Goal: Transaction & Acquisition: Purchase product/service

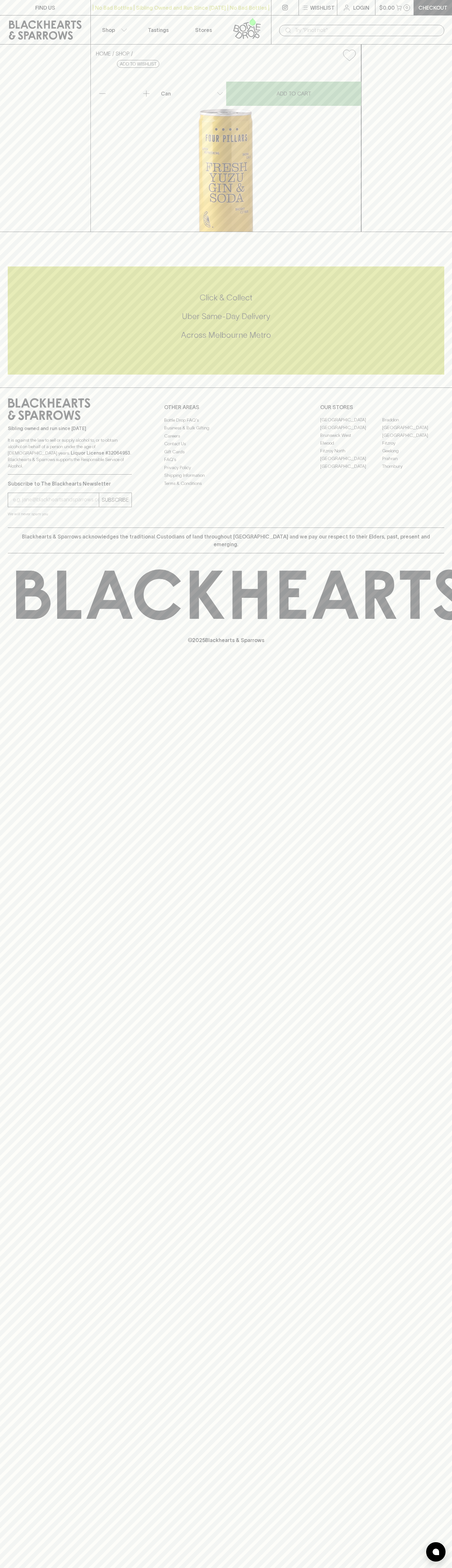
click at [374, 7] on link "Login" at bounding box center [356, 7] width 38 height 15
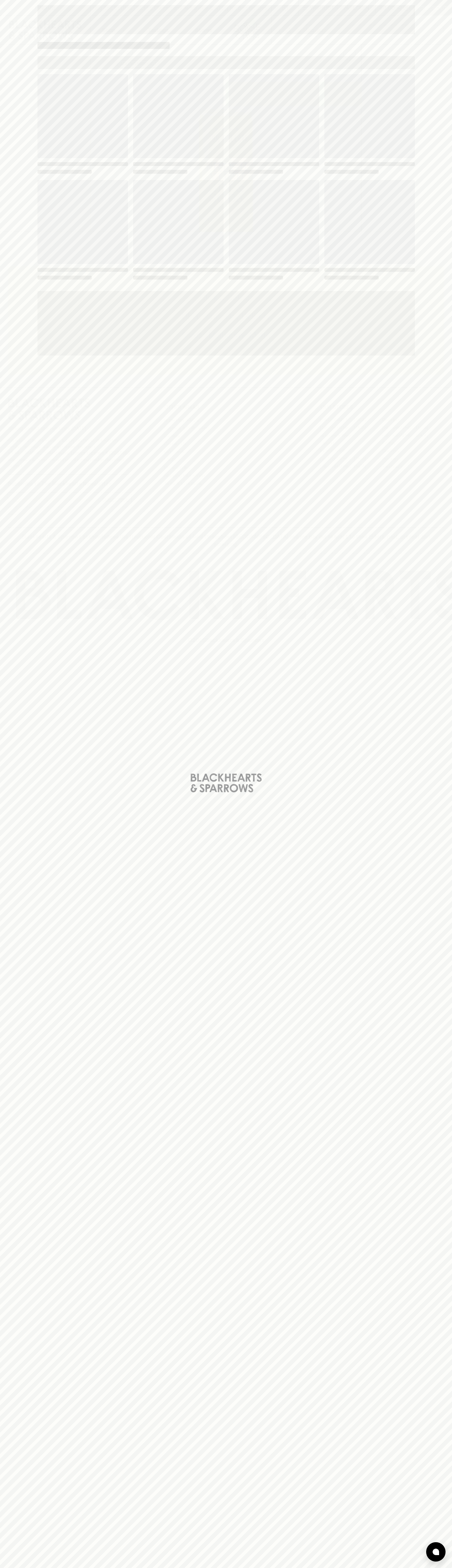
click at [435, 1531] on div "Loading" at bounding box center [226, 784] width 452 height 1568
click at [154, 1567] on html "FIND US | No Bad Bottles | Sibling Owned and Run Since 2006 | No Bad Bottles | …" at bounding box center [226, 784] width 452 height 1568
click at [10, 313] on div "Loading" at bounding box center [226, 784] width 452 height 1568
